Goal: Task Accomplishment & Management: Complete application form

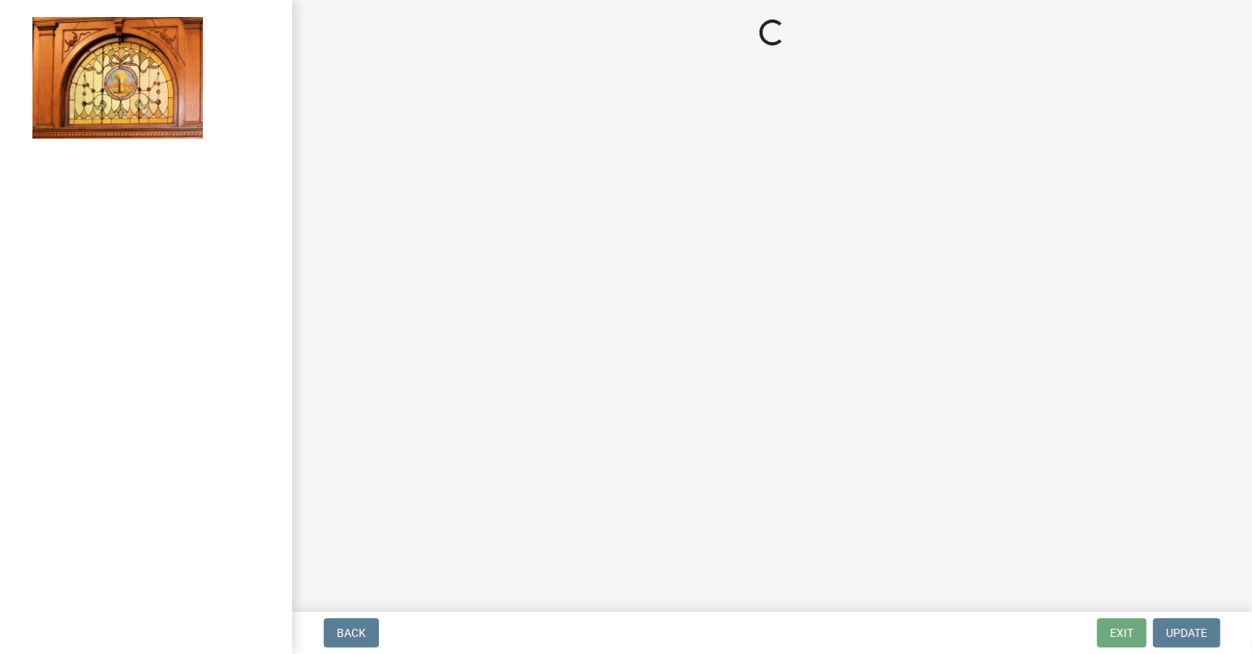
select select "62bb873c-c571-4454-ac8a-8c216551e2a3"
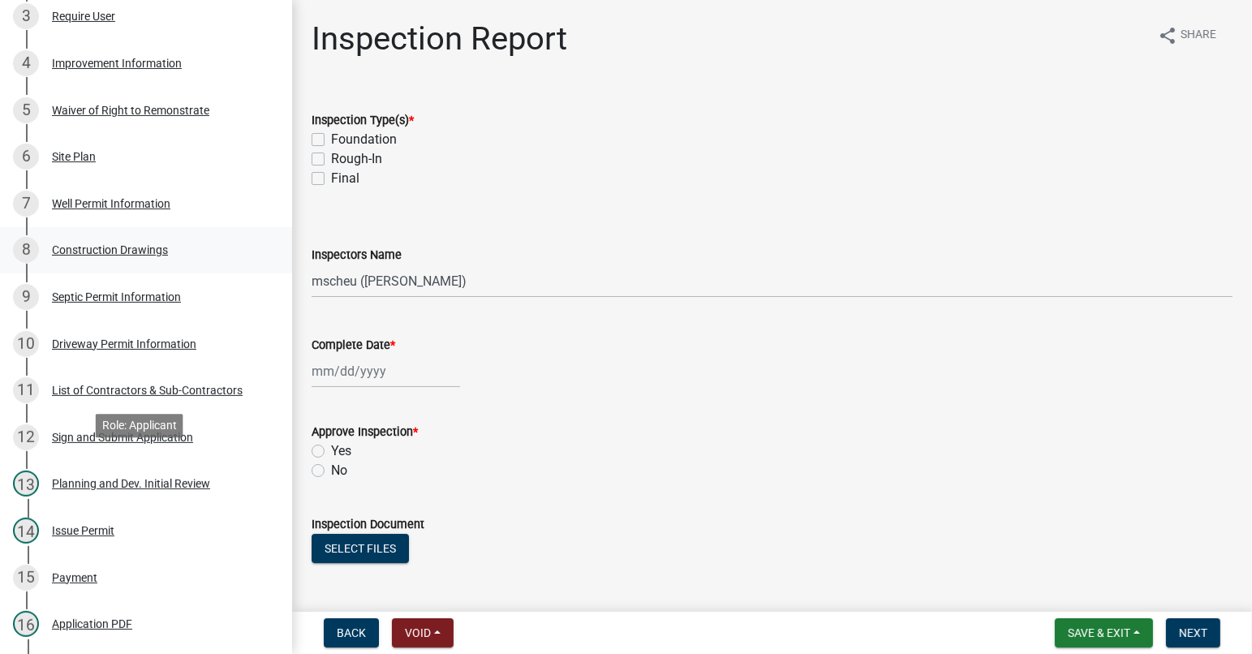
scroll to position [487, 0]
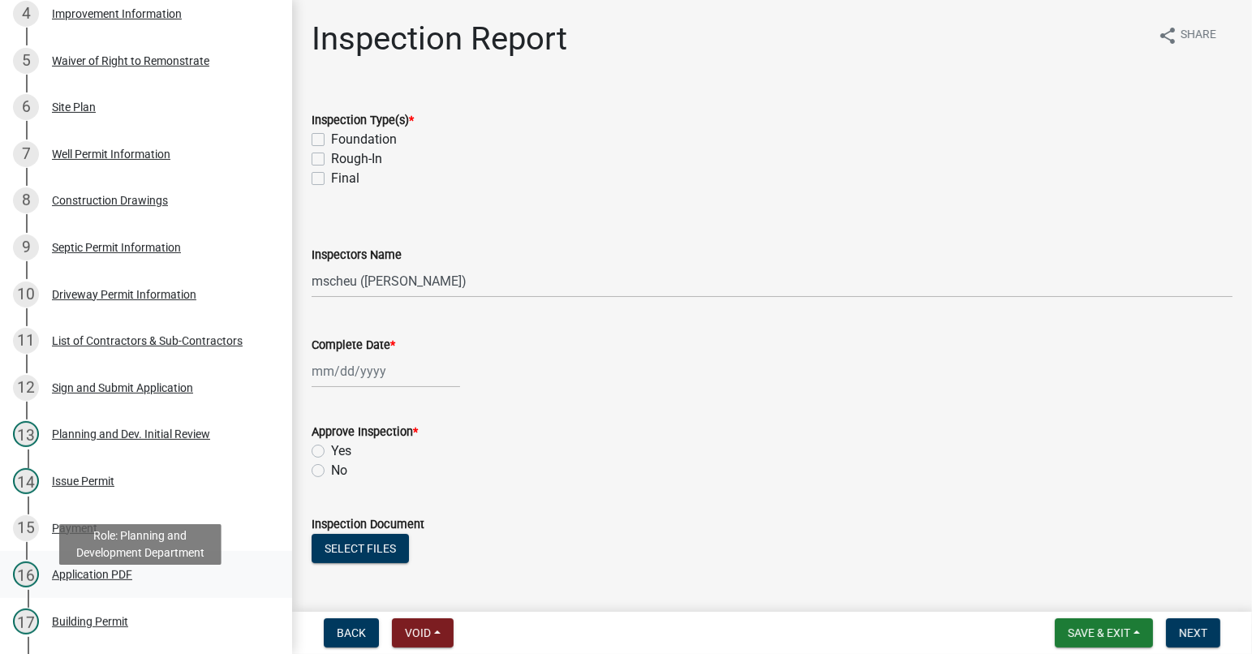
click at [99, 580] on div "Application PDF" at bounding box center [92, 574] width 80 height 11
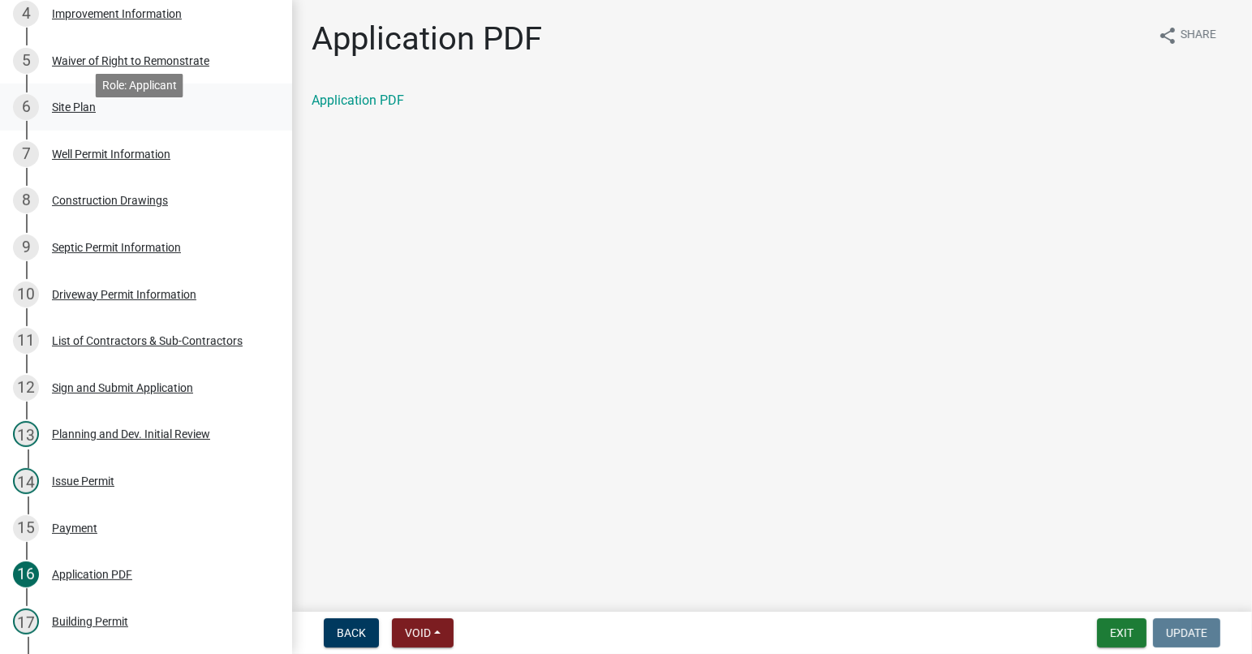
click at [69, 113] on div "Site Plan" at bounding box center [74, 106] width 44 height 11
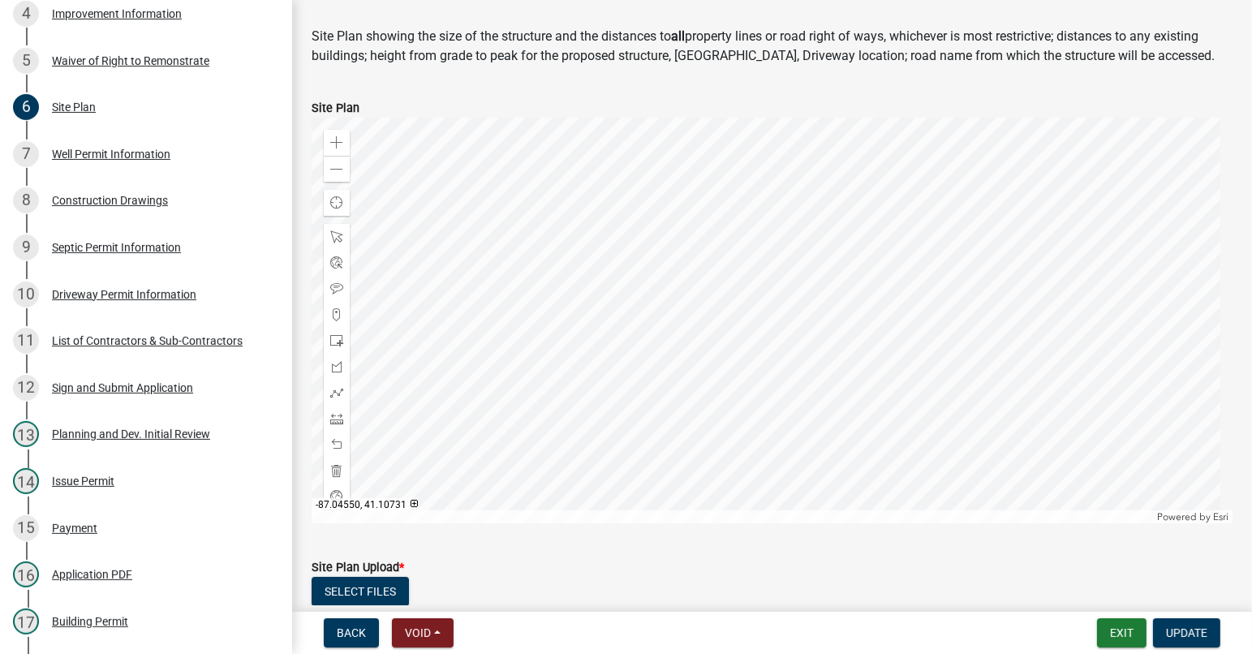
scroll to position [81, 0]
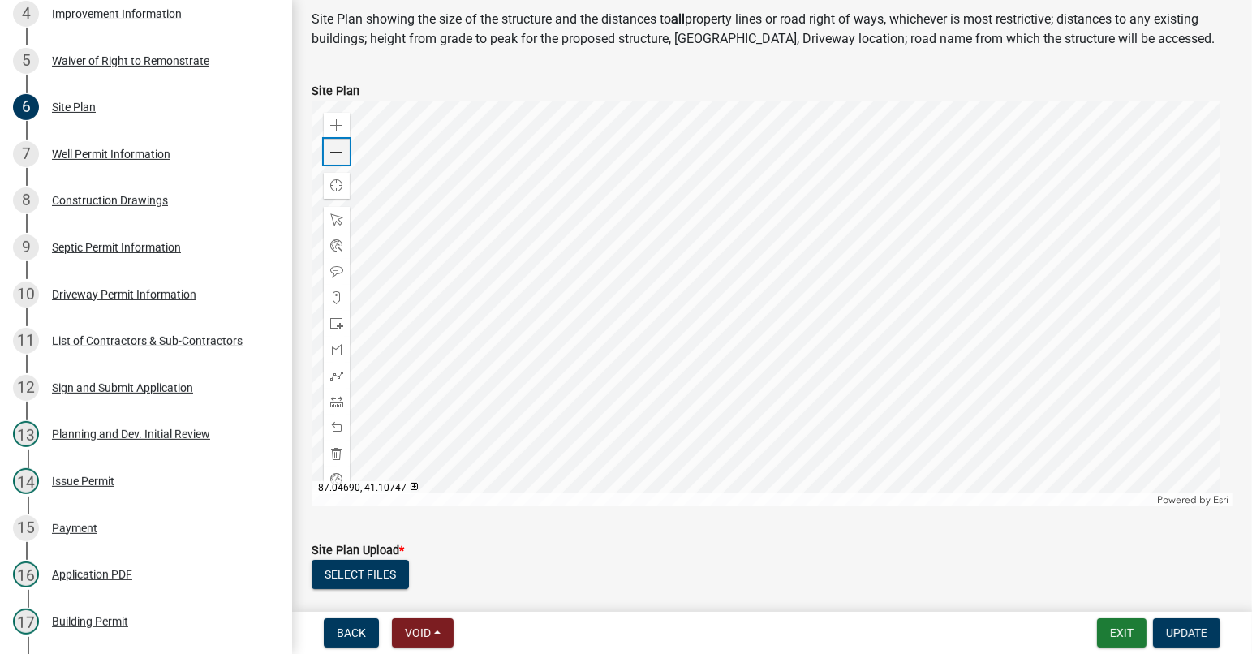
click at [334, 155] on span at bounding box center [336, 152] width 13 height 13
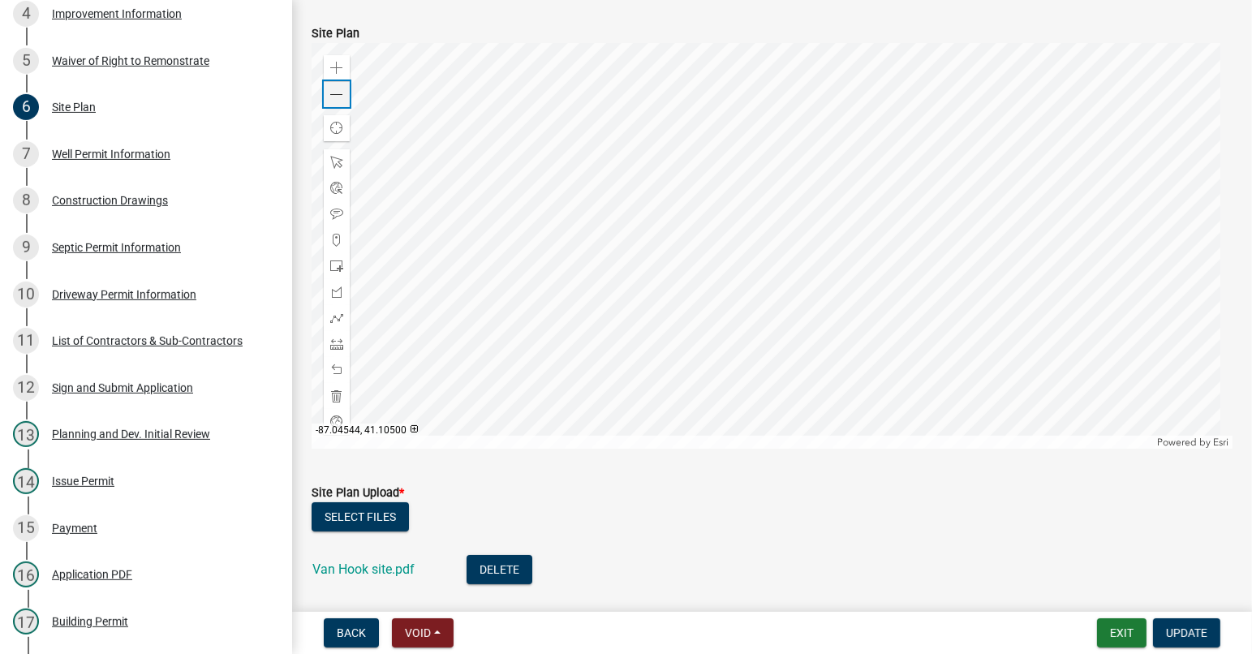
scroll to position [162, 0]
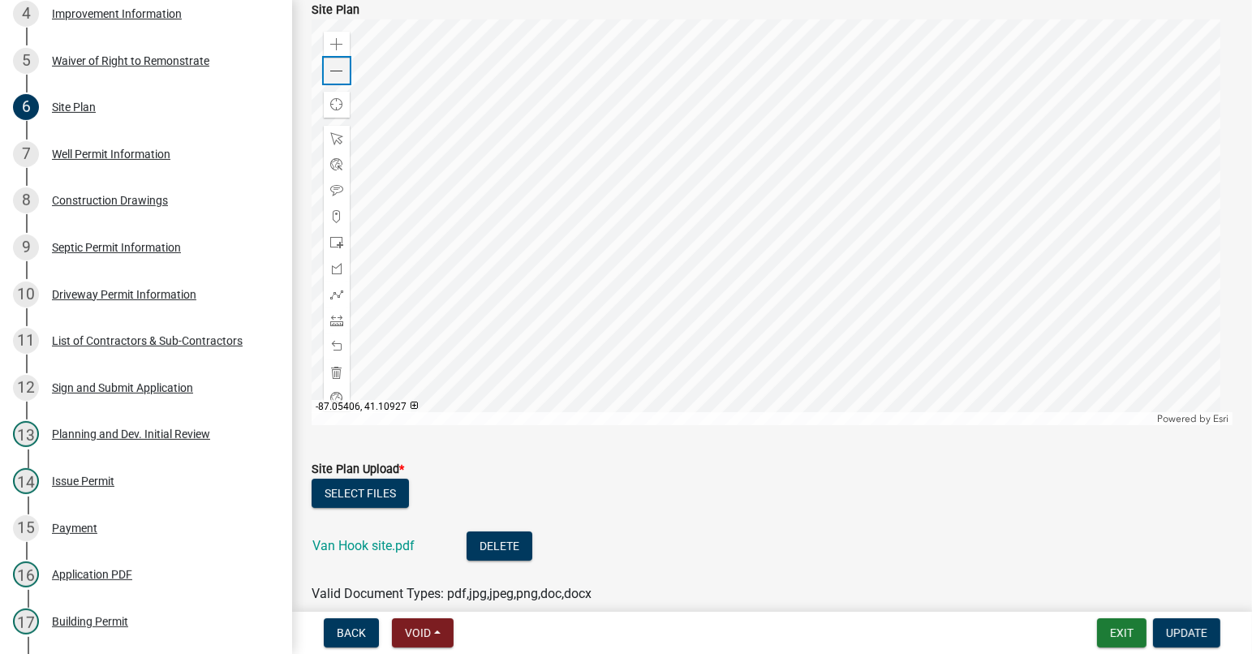
click at [341, 68] on span at bounding box center [336, 71] width 13 height 13
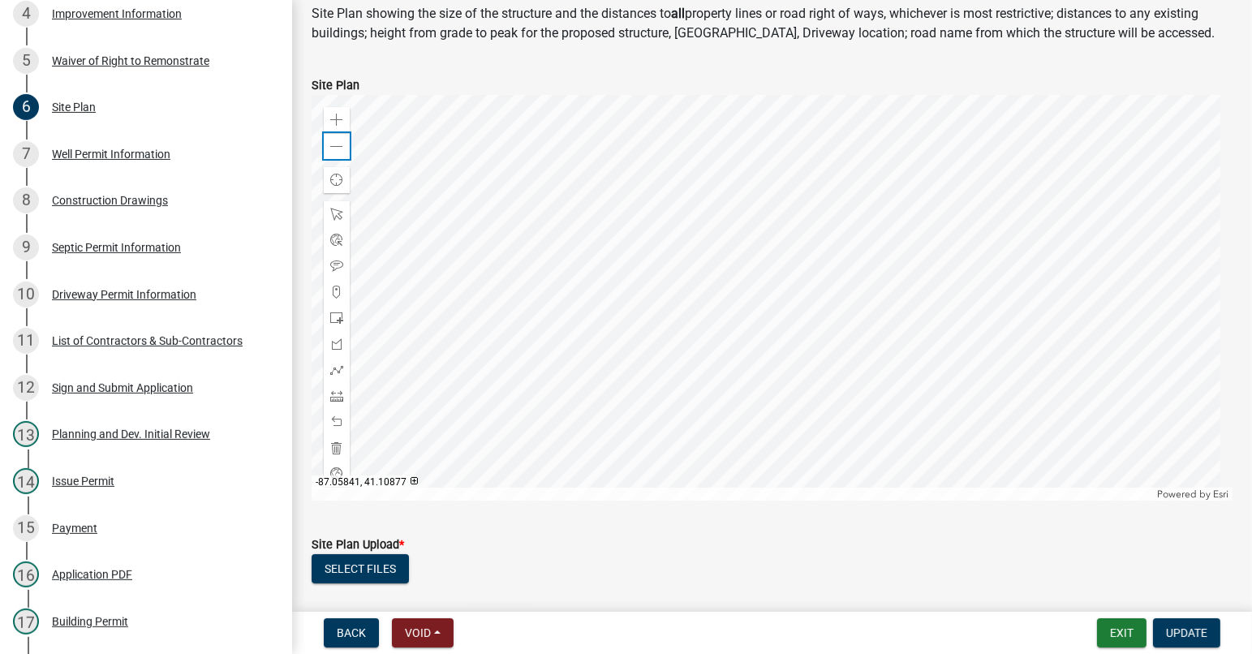
scroll to position [76, 0]
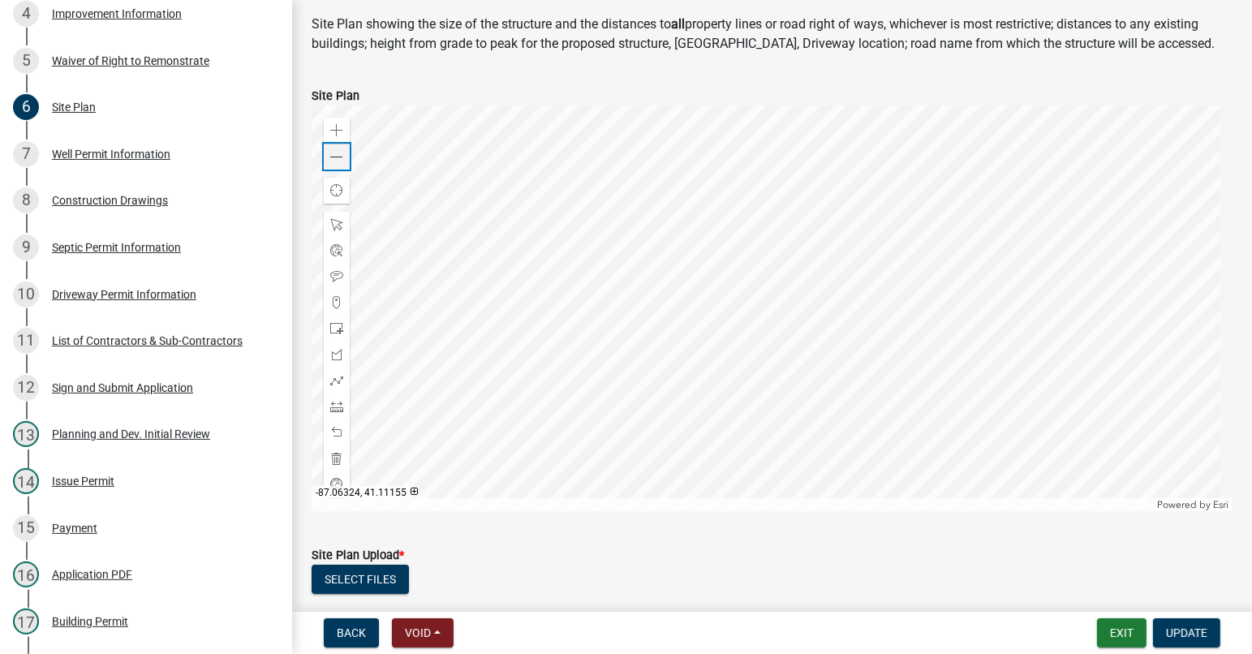
click at [334, 158] on span at bounding box center [336, 157] width 13 height 13
click at [328, 152] on div "Zoom out" at bounding box center [337, 157] width 26 height 26
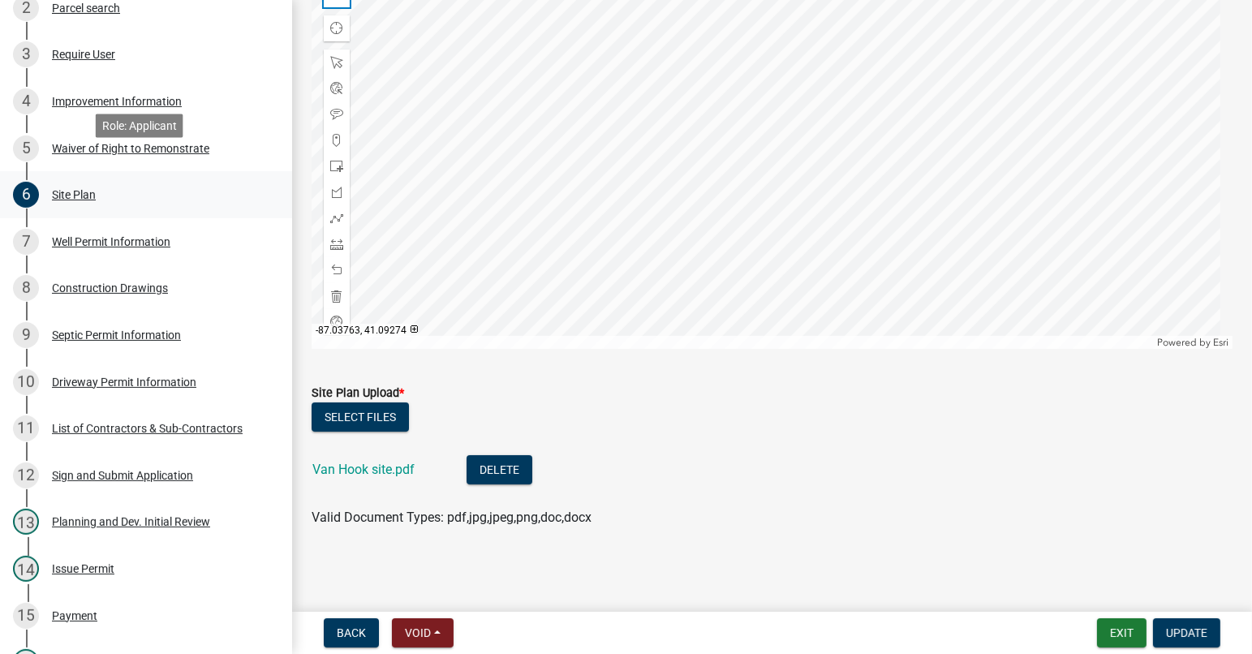
scroll to position [325, 0]
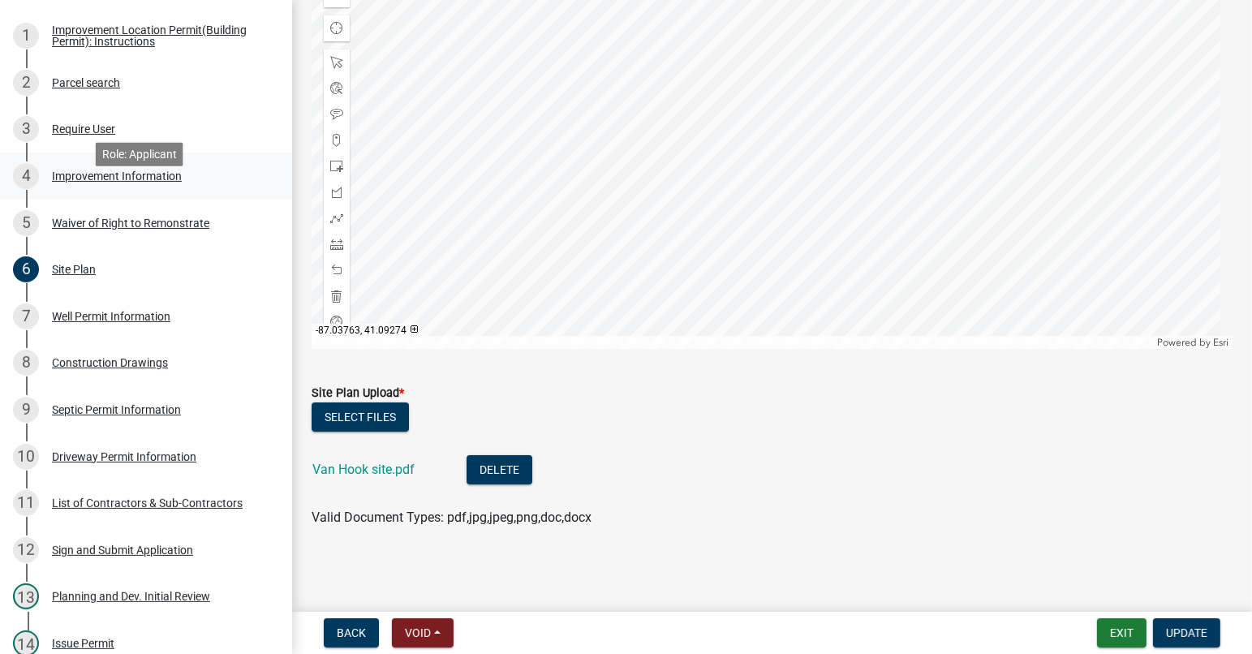
click at [143, 182] on div "Improvement Information" at bounding box center [117, 175] width 130 height 11
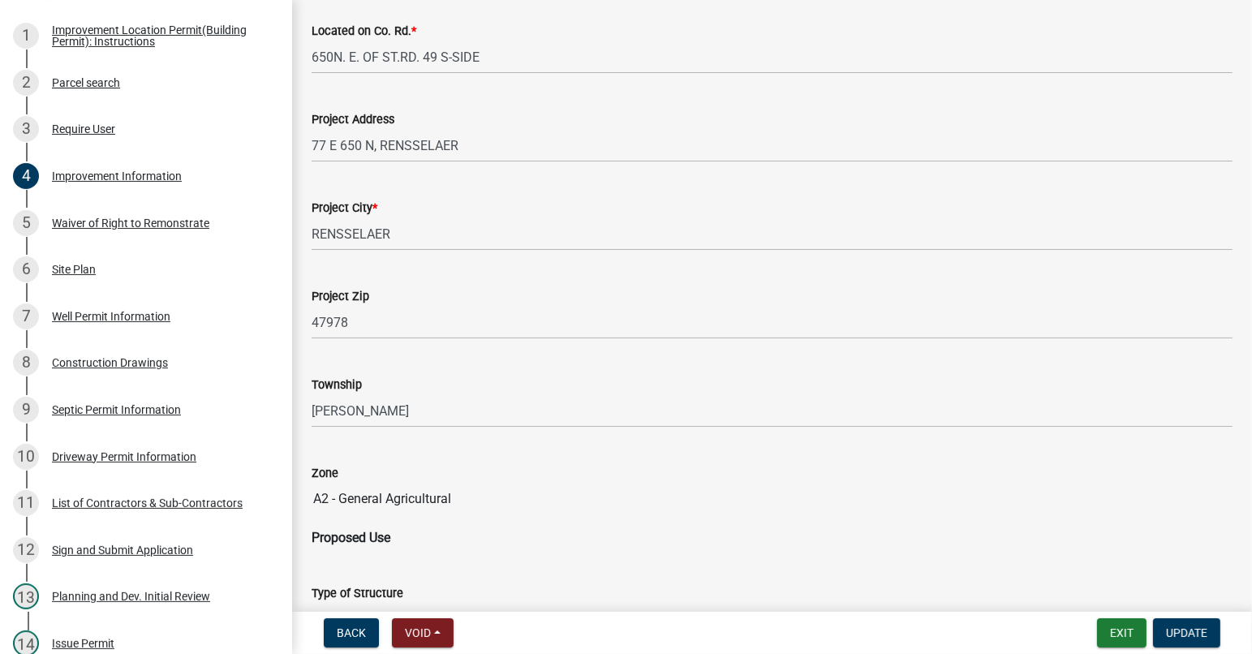
scroll to position [568, 0]
